Goal: Check status: Check status

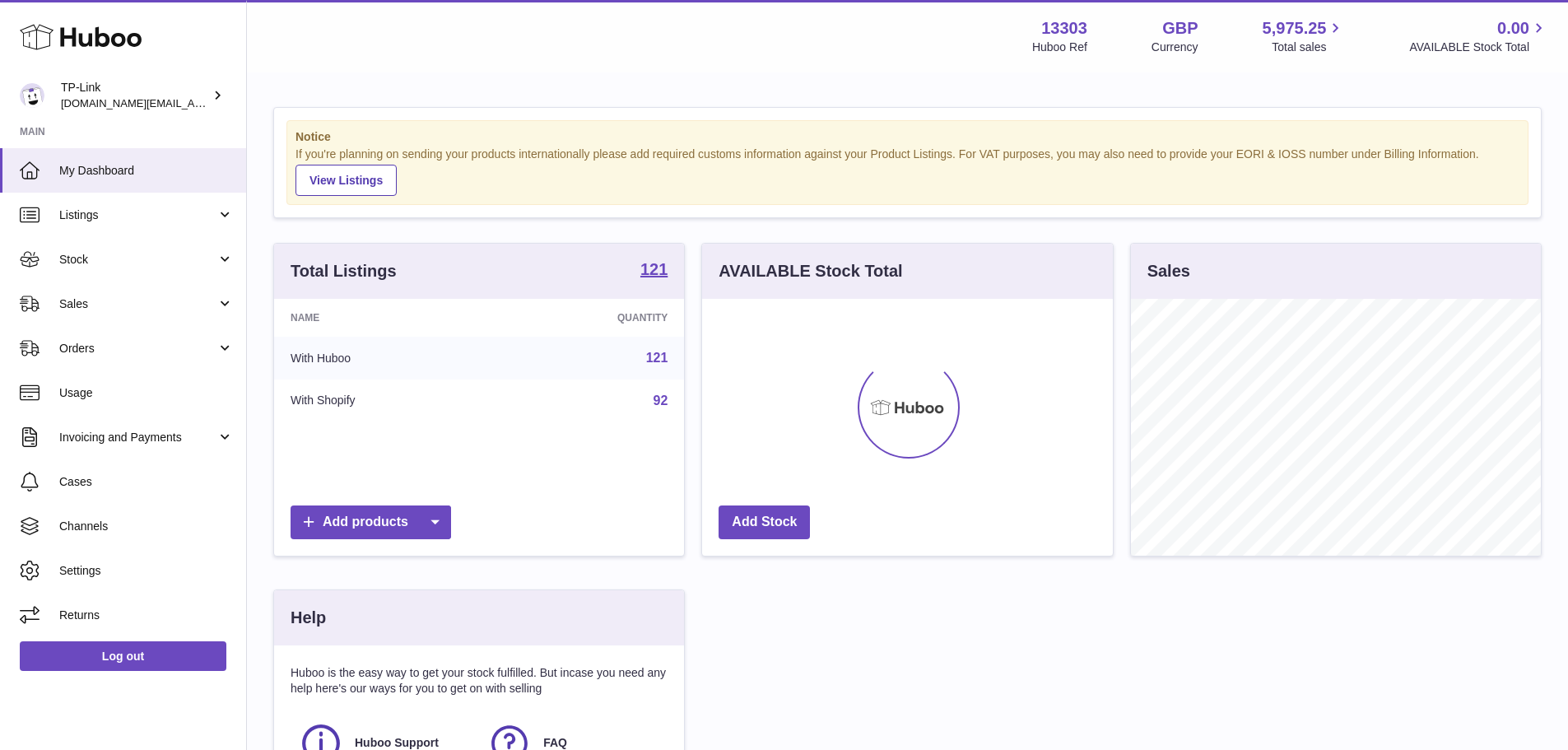
scroll to position [257, 411]
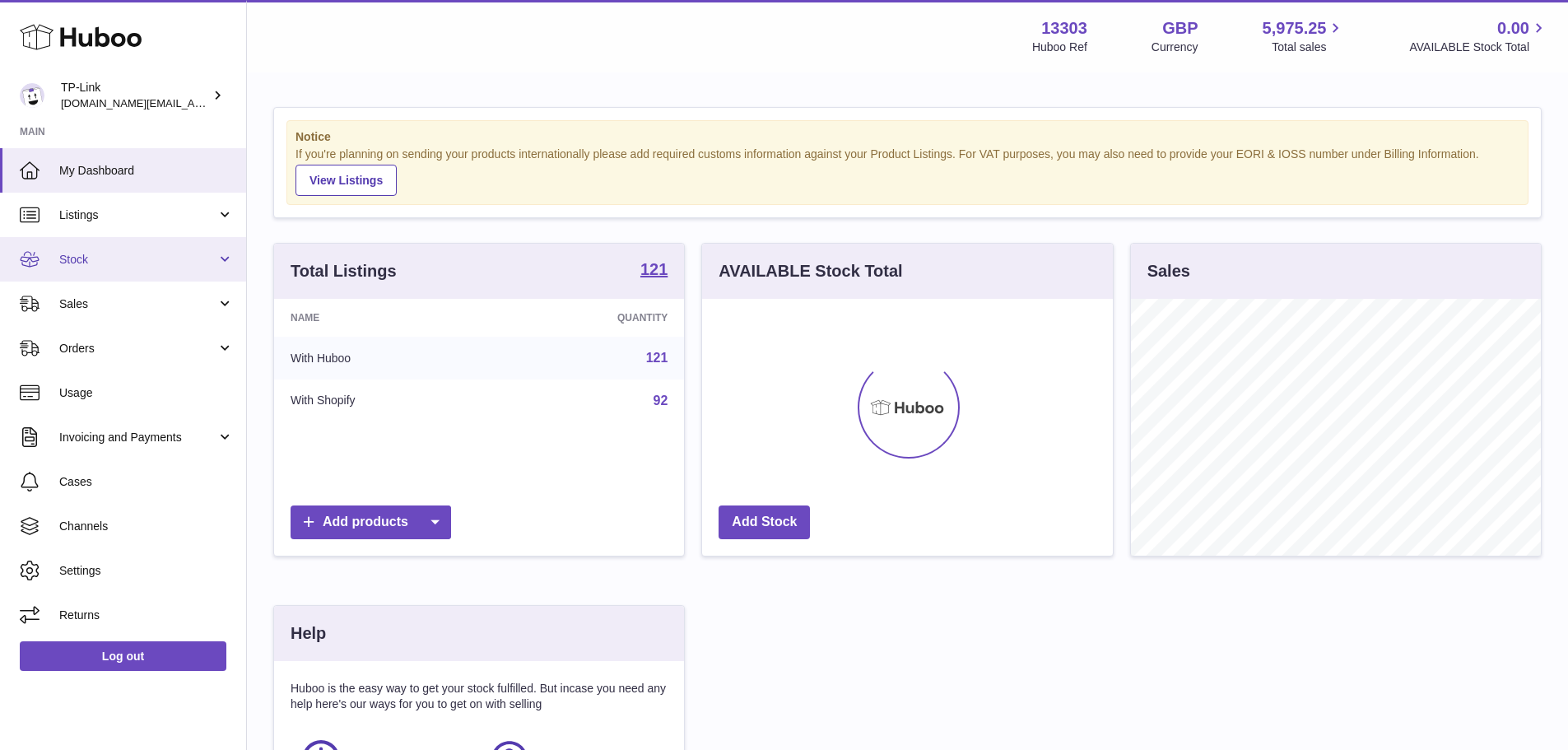
click at [163, 253] on span "Stock" at bounding box center [137, 259] width 158 height 15
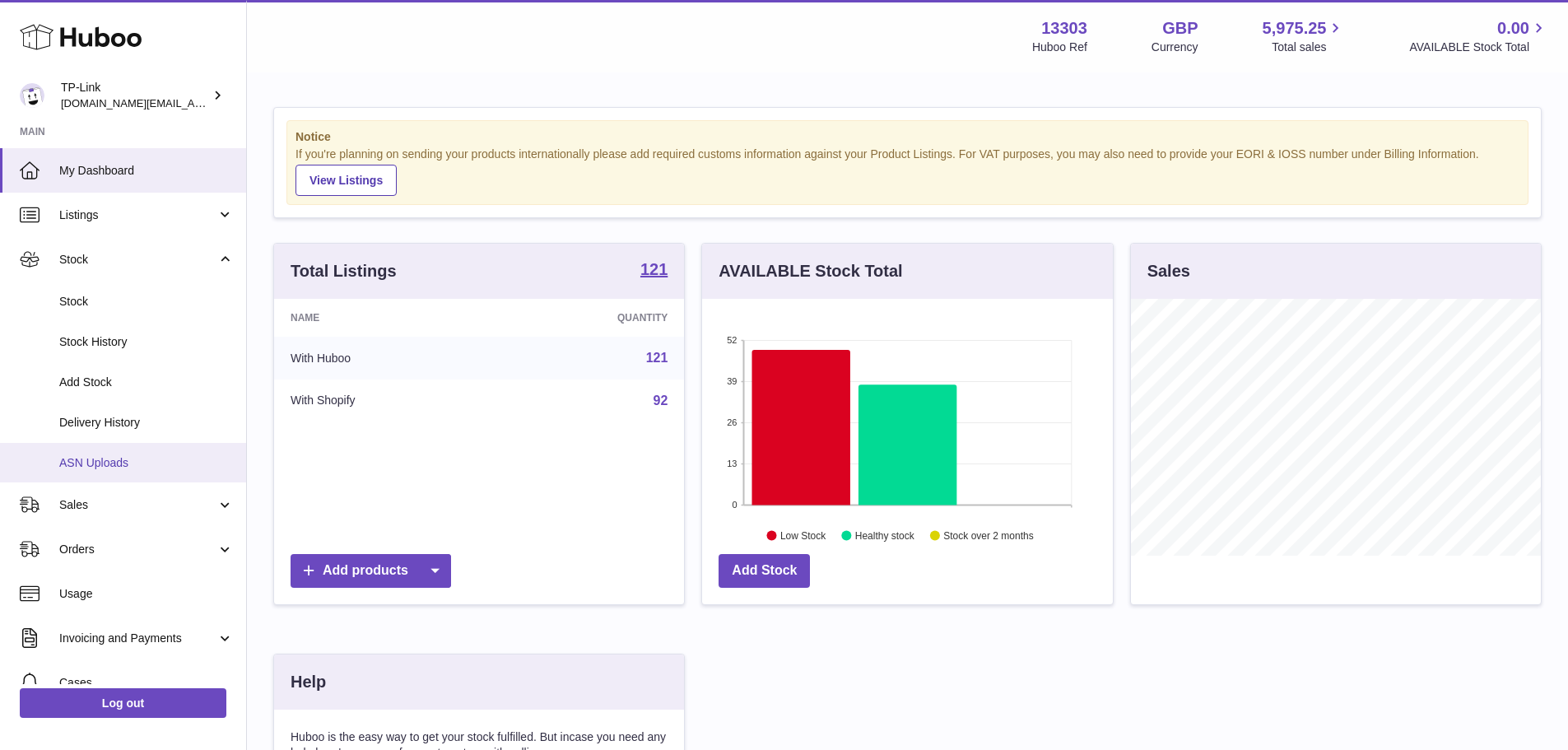
click at [122, 455] on span "ASN Uploads" at bounding box center [147, 462] width 175 height 15
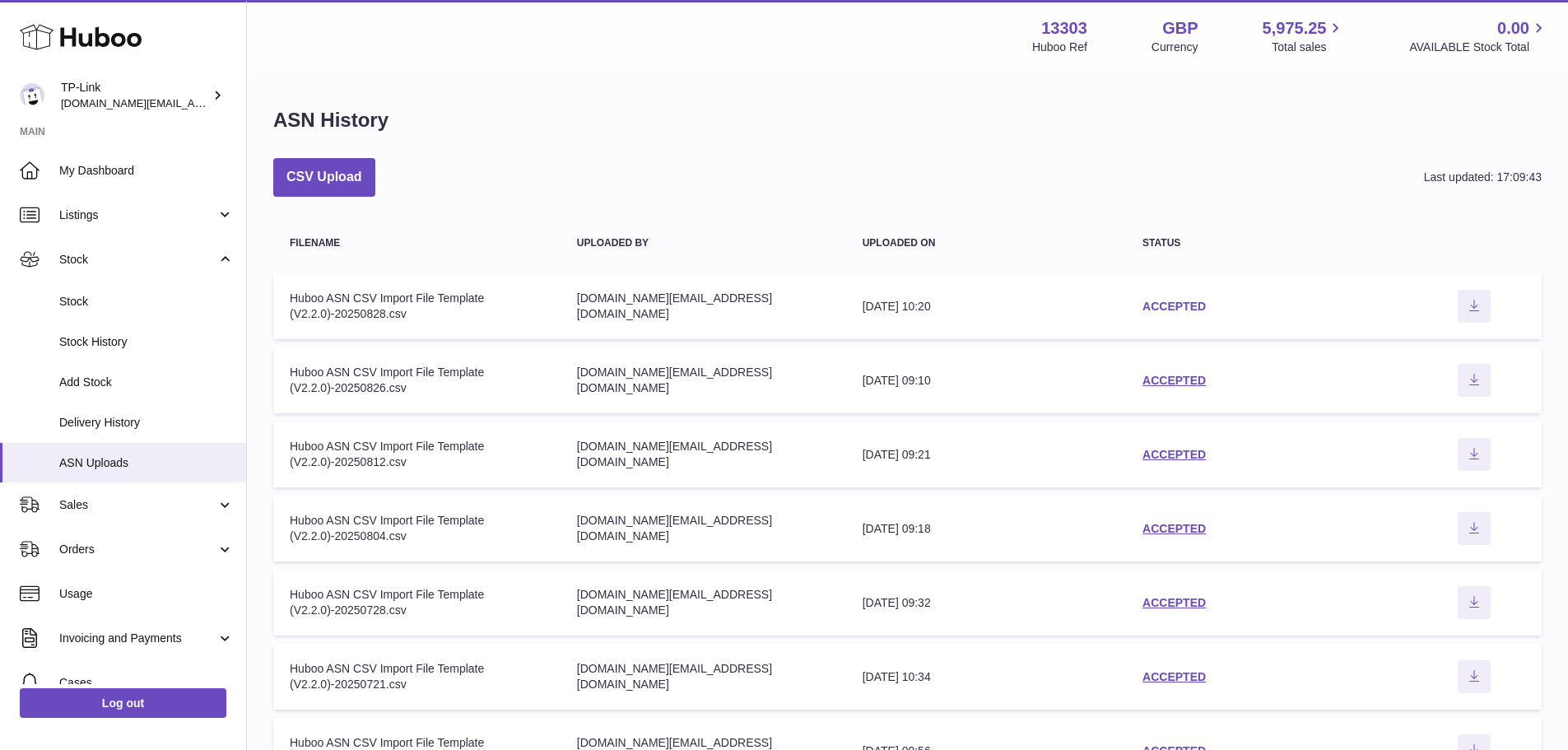
click at [1169, 304] on link "ACCEPTED" at bounding box center [1175, 306] width 64 height 13
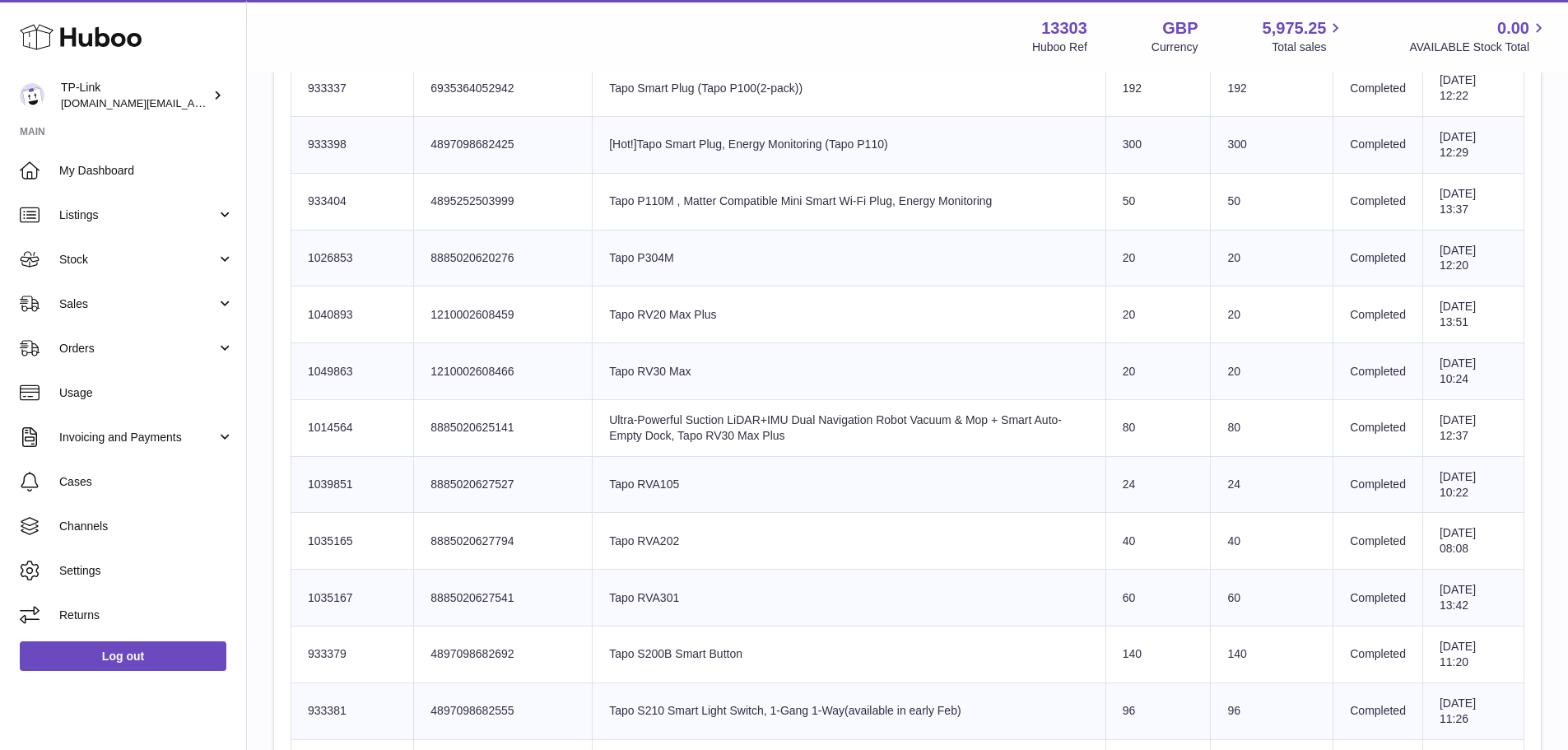
scroll to position [2716, 0]
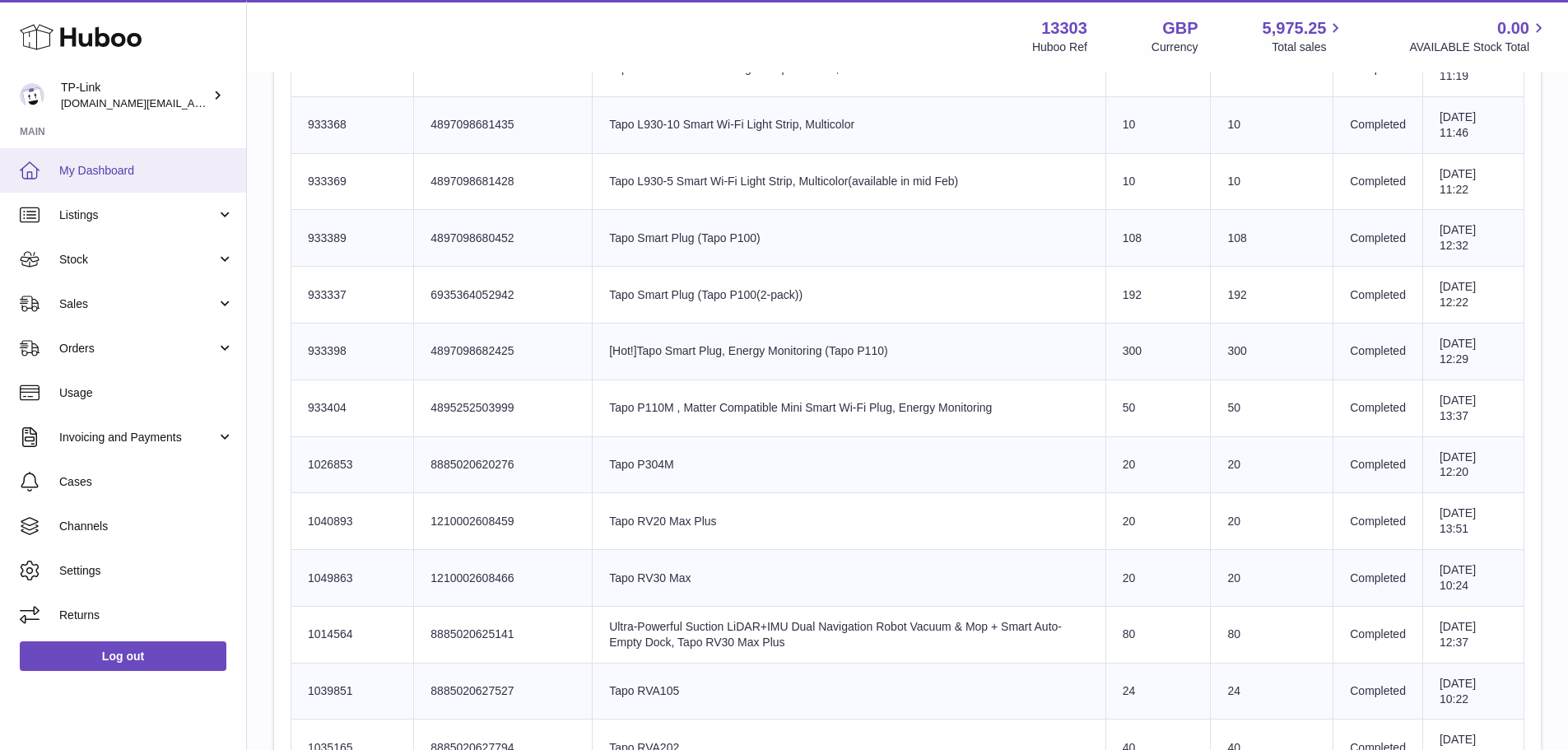
click at [120, 168] on span "My Dashboard" at bounding box center [147, 170] width 175 height 15
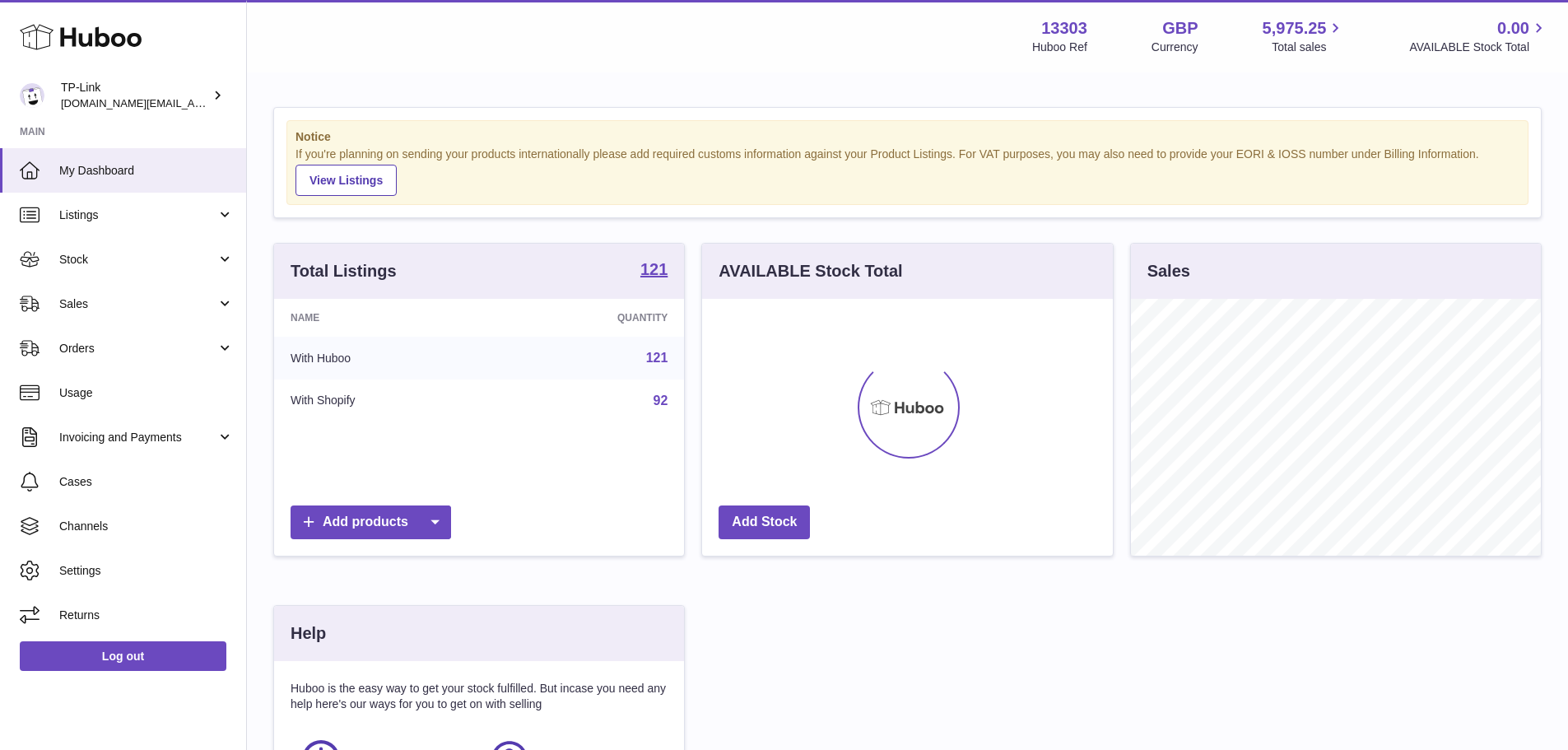
scroll to position [257, 411]
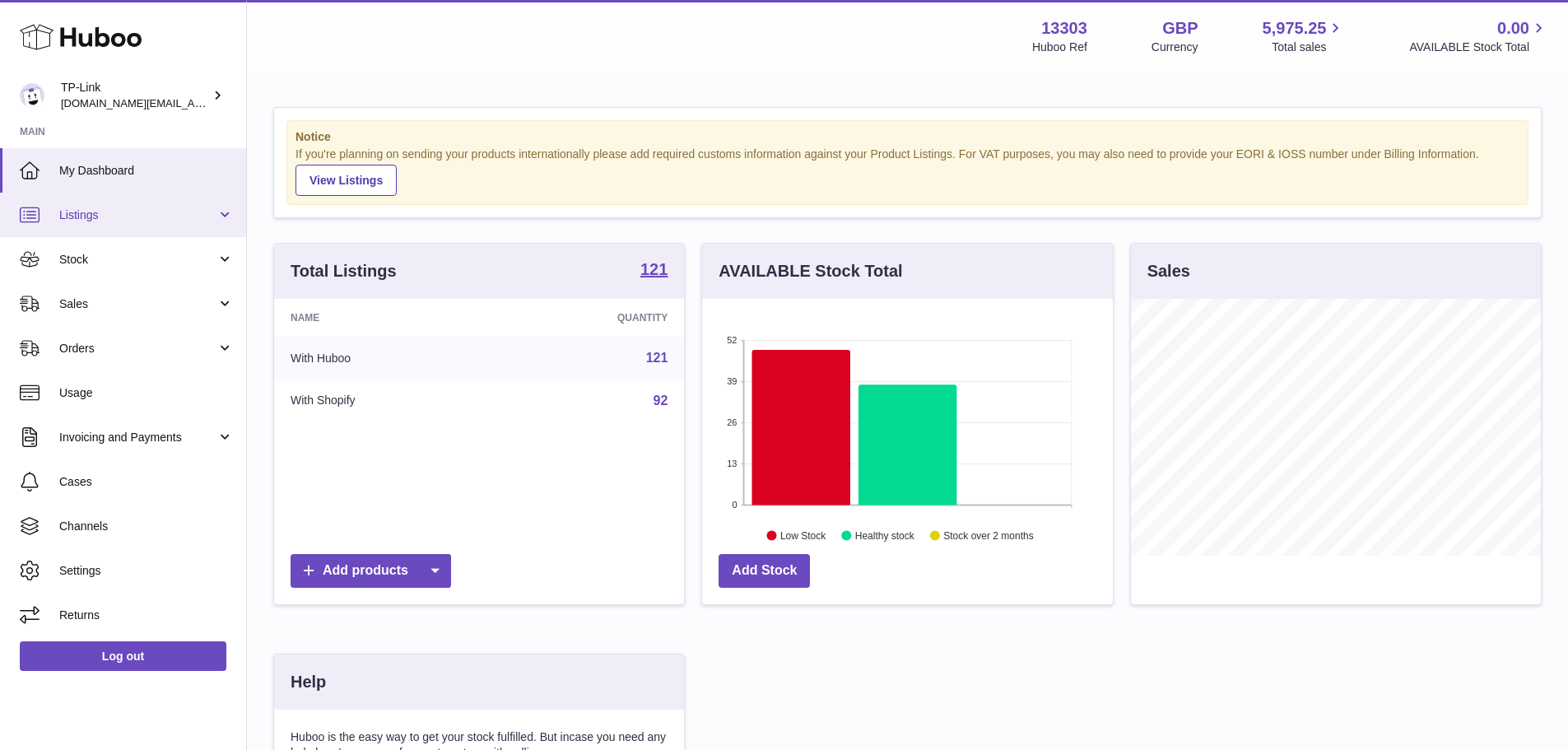
click at [161, 210] on span "Listings" at bounding box center [137, 215] width 158 height 15
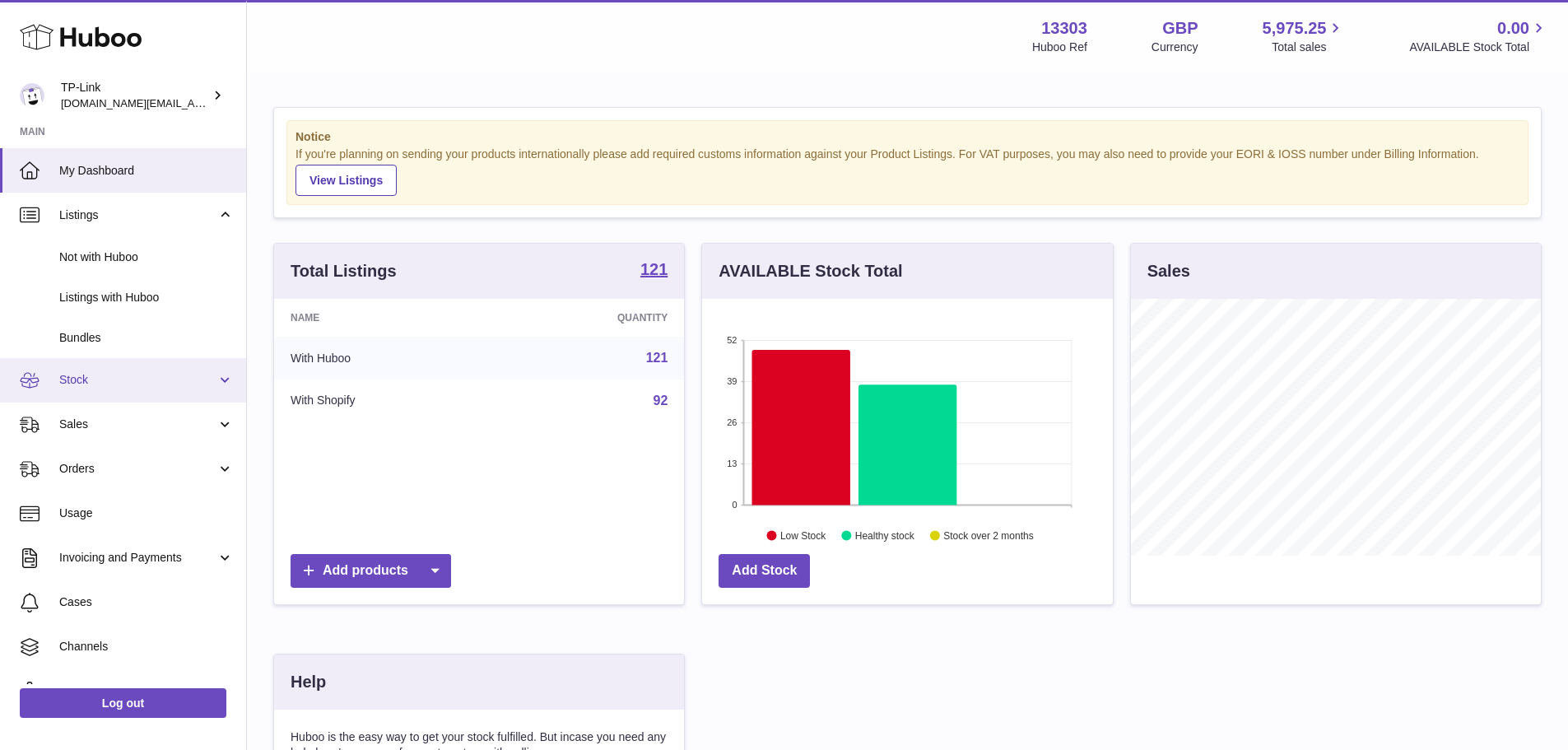
click at [133, 380] on span "Stock" at bounding box center [137, 380] width 158 height 15
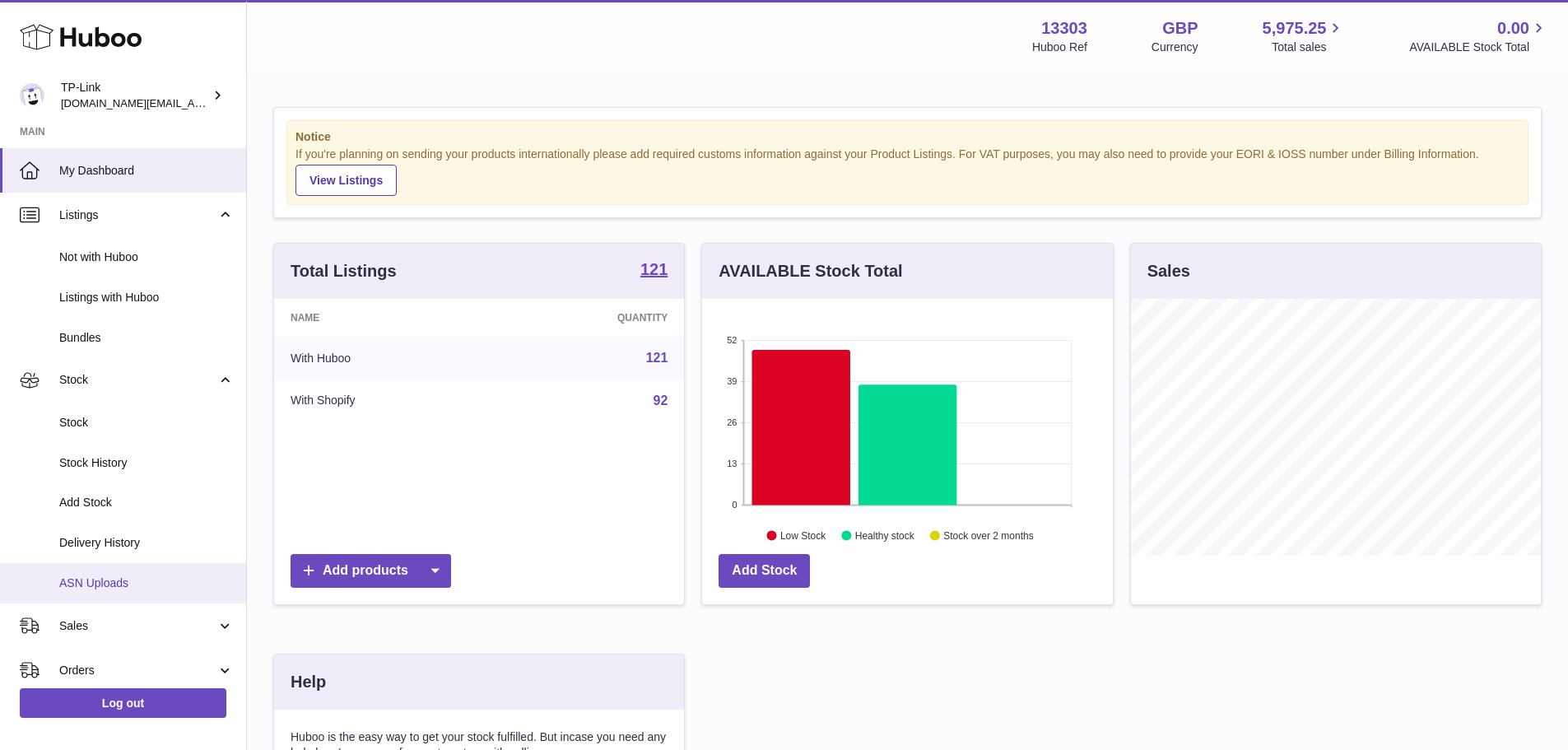
click at [125, 568] on link "ASN Uploads" at bounding box center [123, 583] width 246 height 40
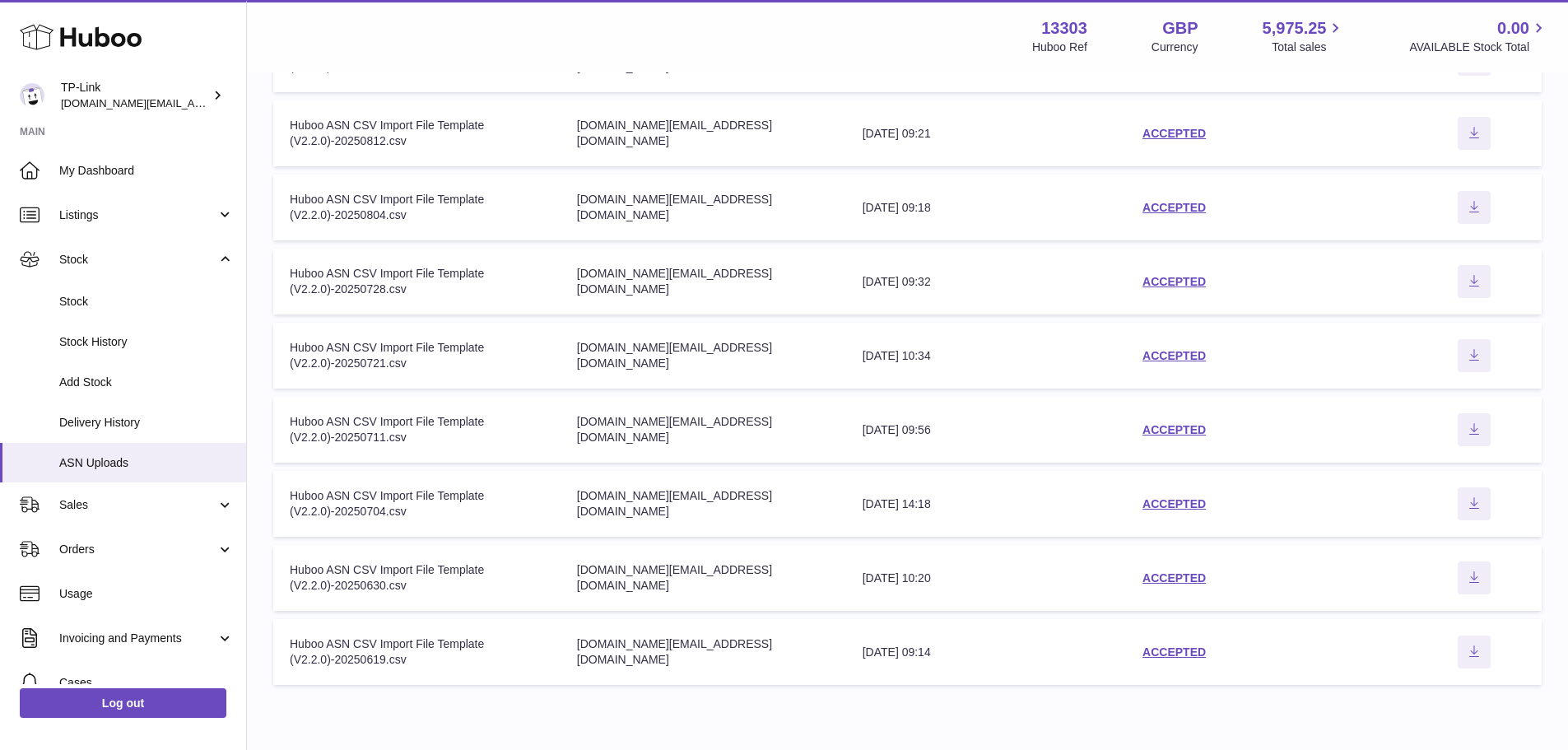
scroll to position [394, 0]
